Goal: Task Accomplishment & Management: Manage account settings

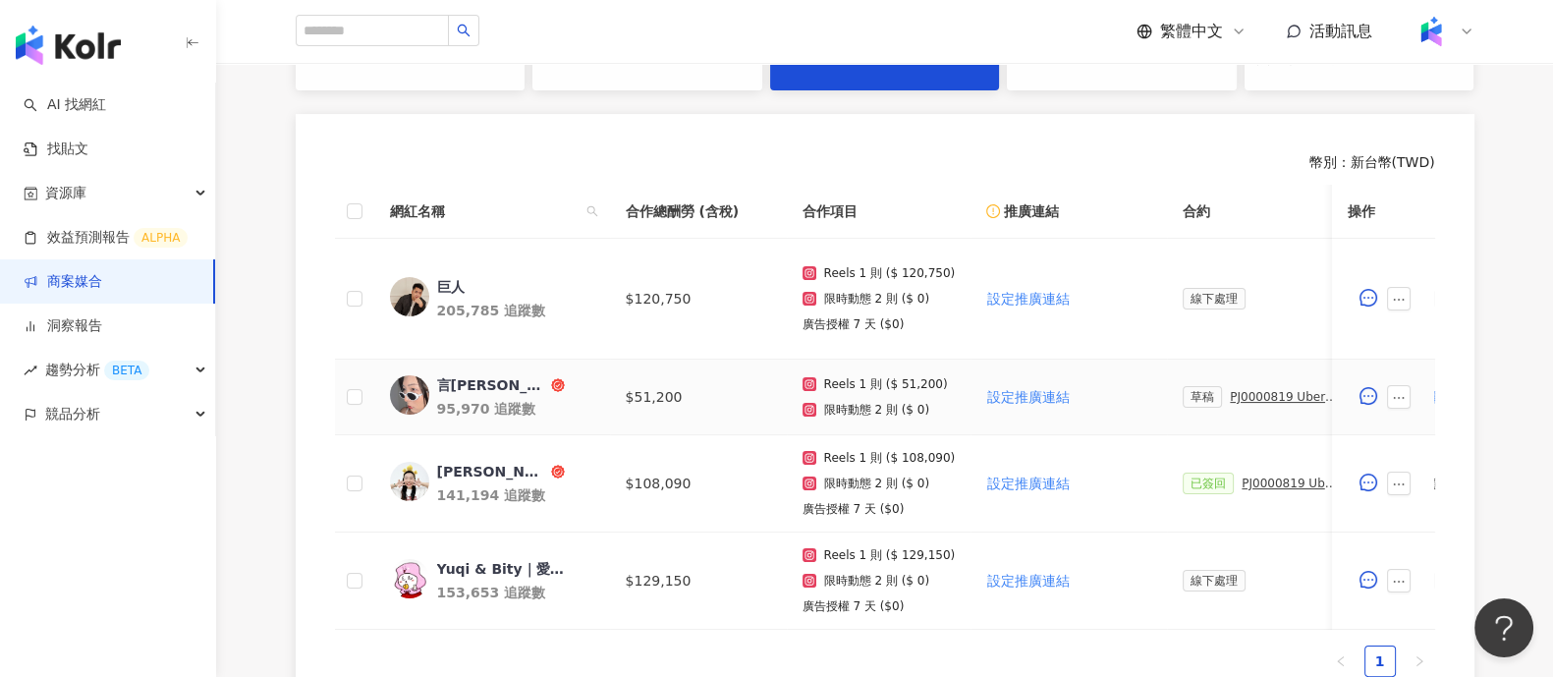
click at [1290, 392] on div "PJ0000819 Uber Eats_Co-Marketing_餐廳買一送一活動_活動確認單" at bounding box center [1285, 397] width 110 height 14
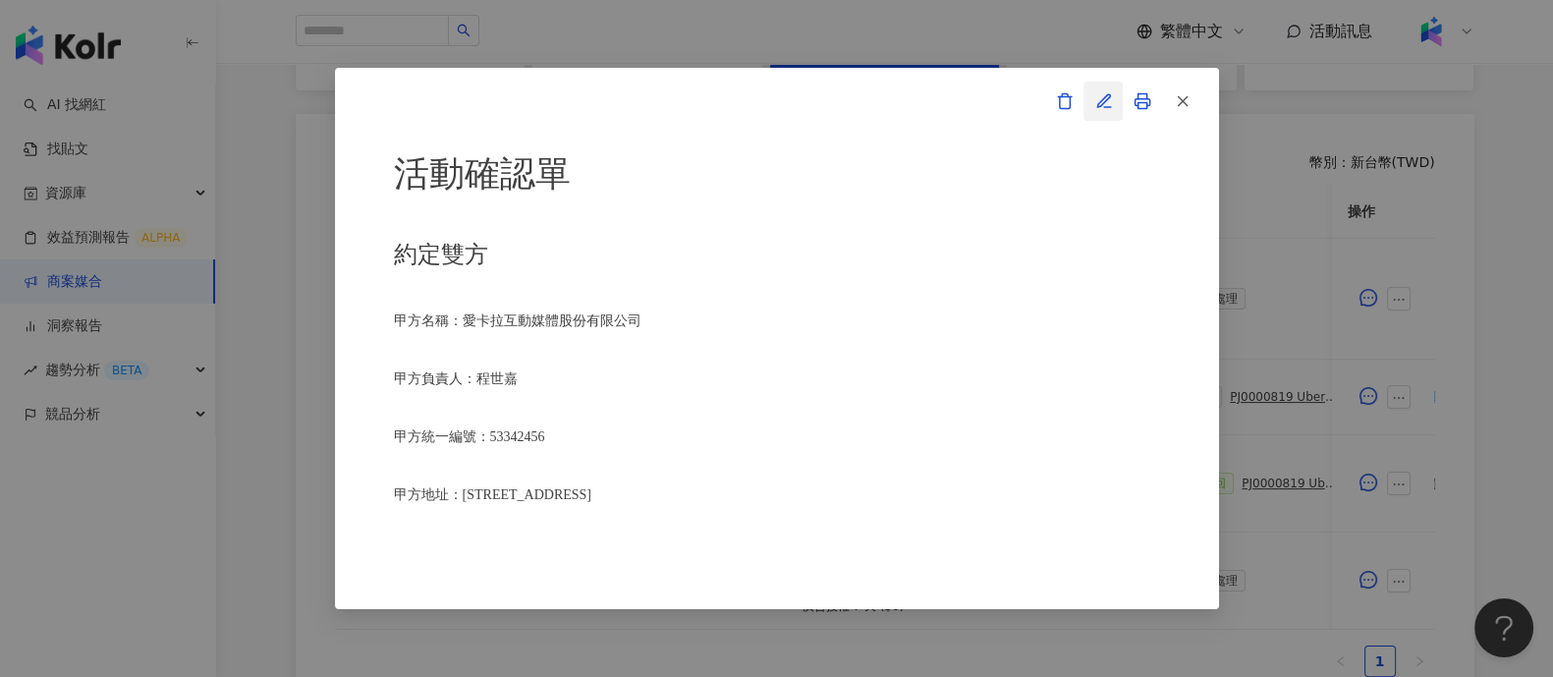
click at [1100, 104] on icon "button" at bounding box center [1103, 100] width 13 height 13
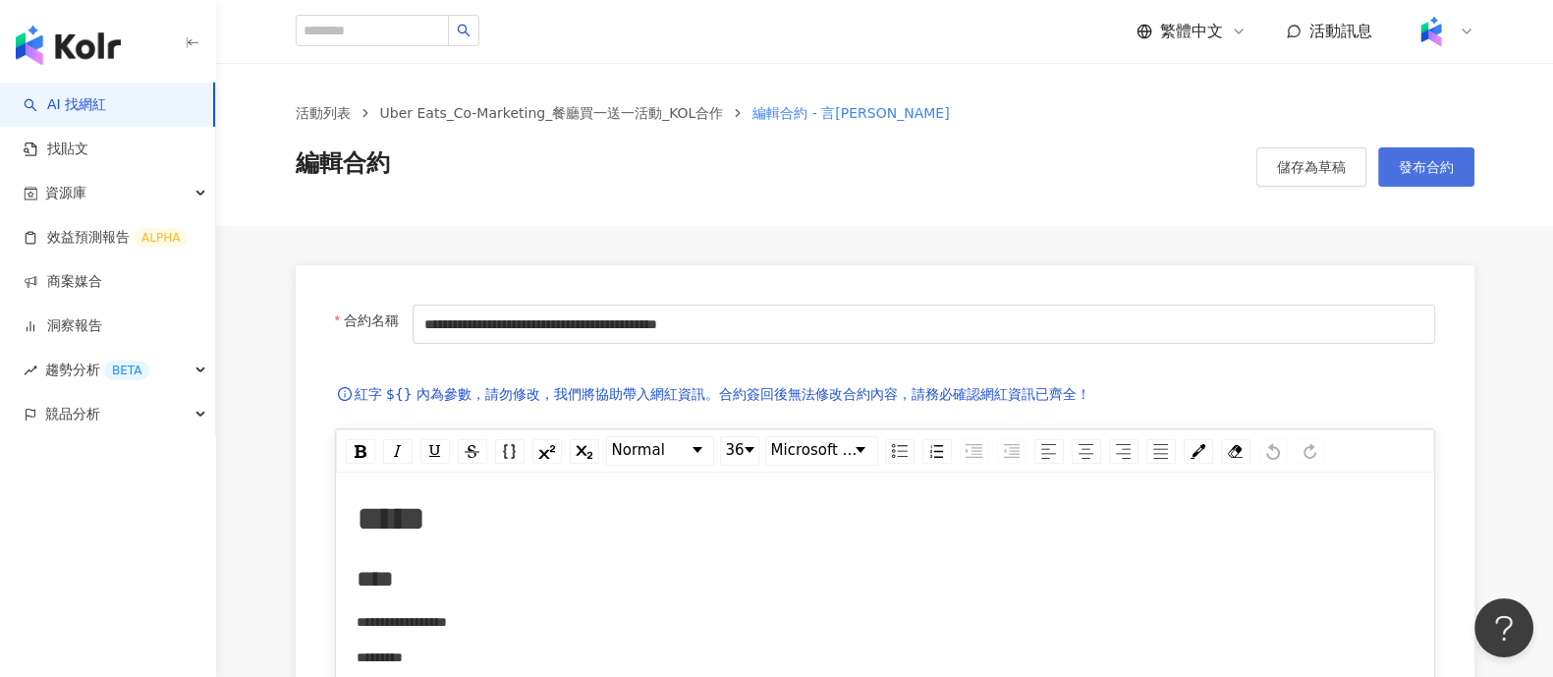
click at [1411, 166] on span "發布合約" at bounding box center [1426, 167] width 55 height 16
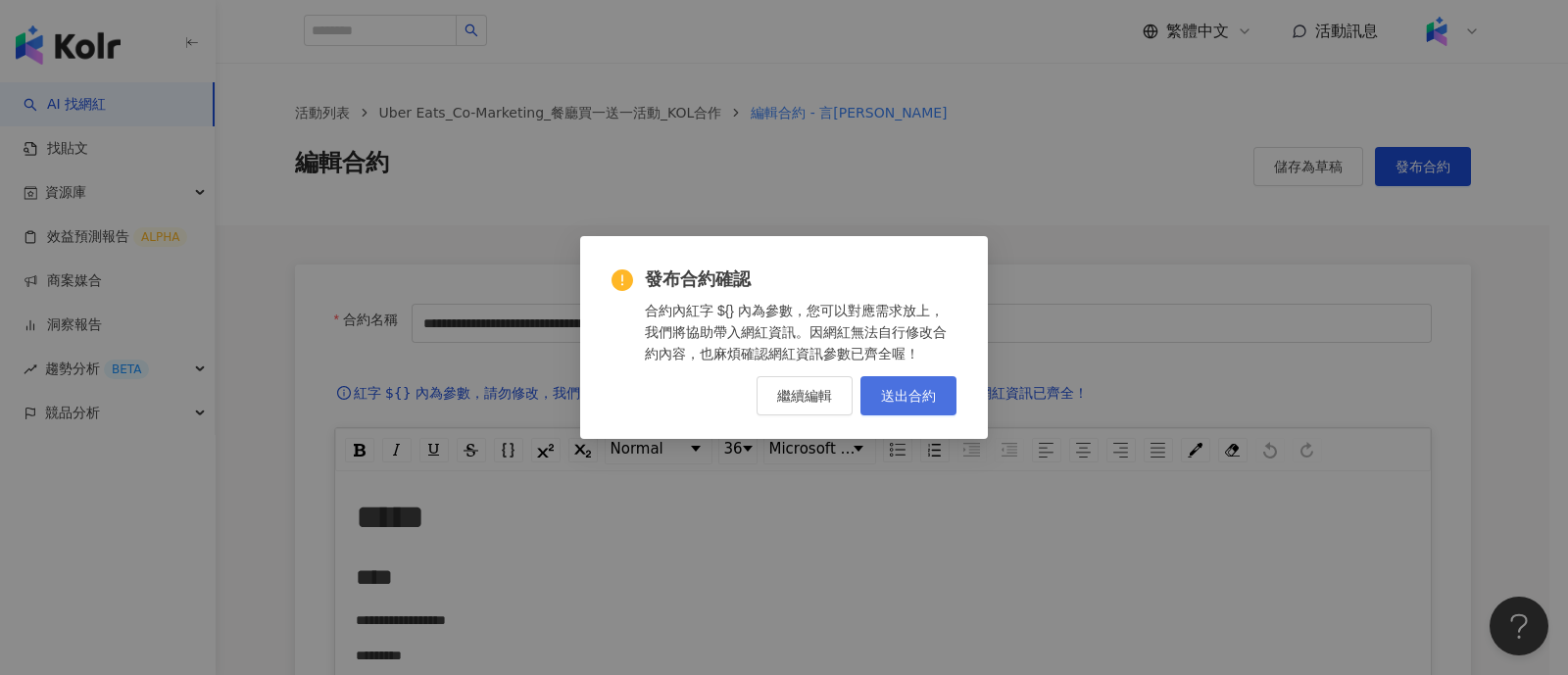
click at [920, 404] on span "送出合約" at bounding box center [908, 396] width 55 height 16
